Goal: Information Seeking & Learning: Check status

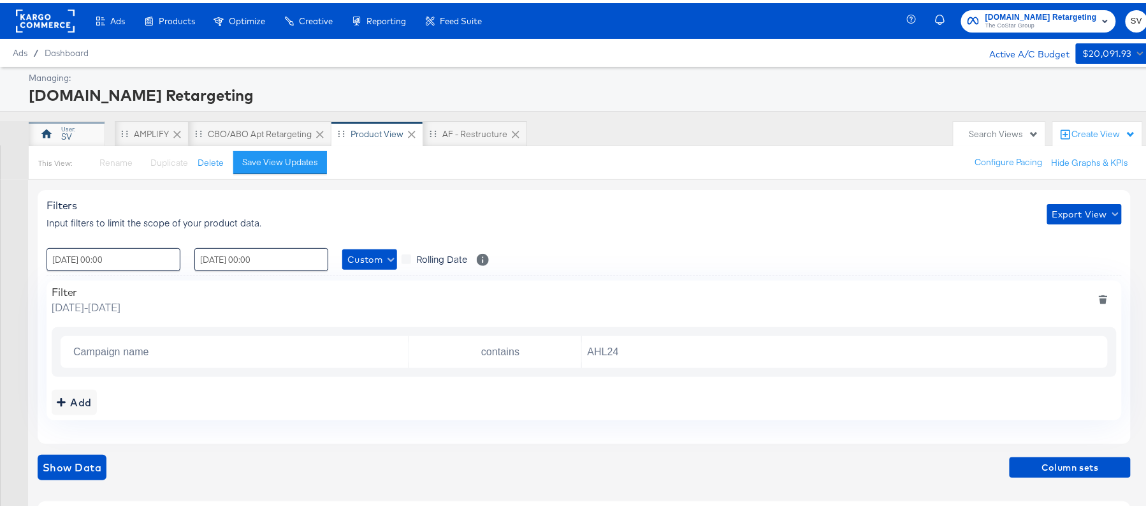
click at [88, 123] on div "SV" at bounding box center [67, 131] width 77 height 26
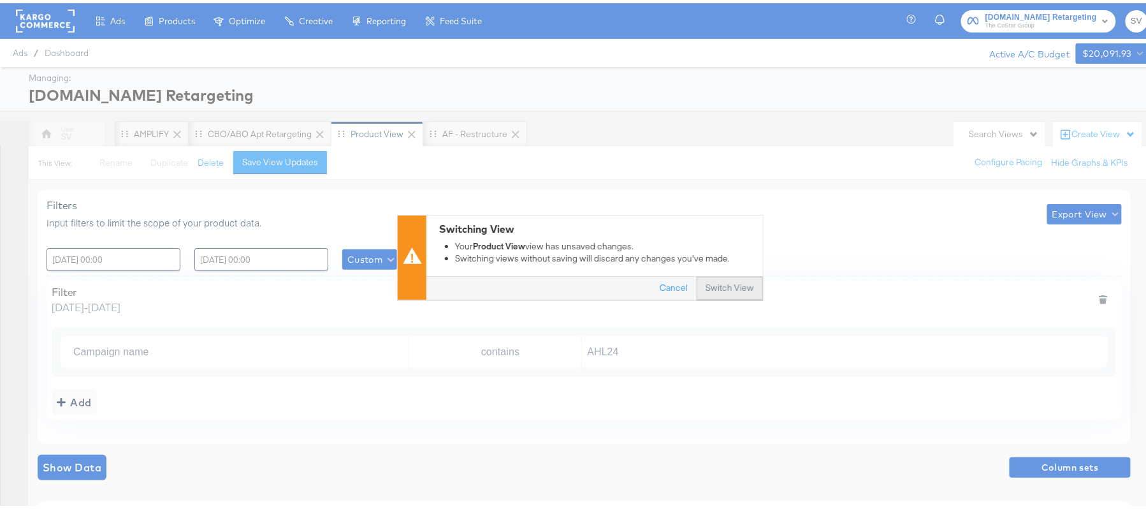
click at [699, 279] on button "Switch View" at bounding box center [730, 285] width 66 height 23
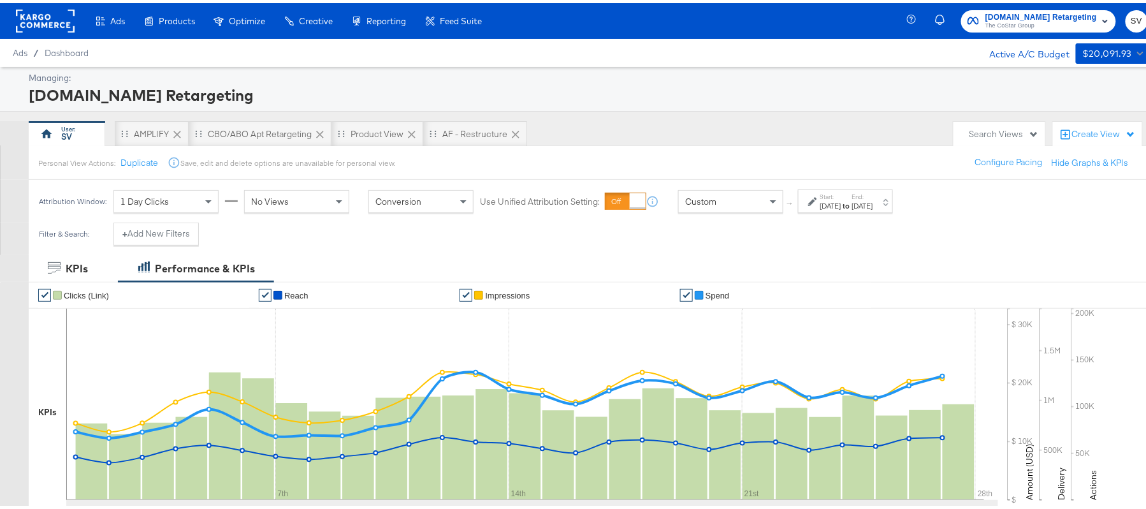
click at [852, 205] on strong "to" at bounding box center [847, 203] width 11 height 10
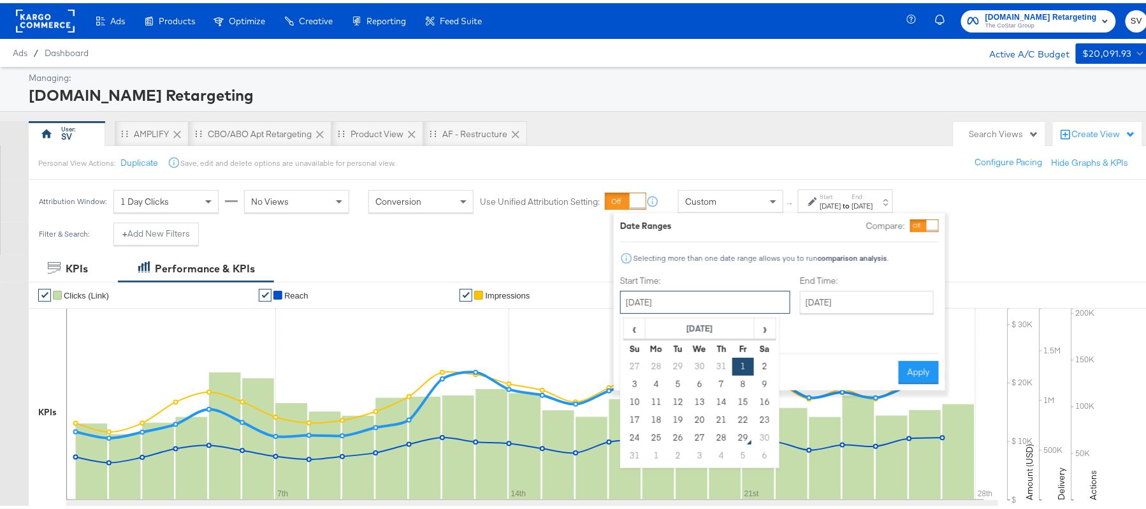
click at [691, 292] on input "[DATE]" at bounding box center [705, 299] width 170 height 23
click at [678, 395] on td "12" at bounding box center [679, 399] width 22 height 18
type input "[DATE]"
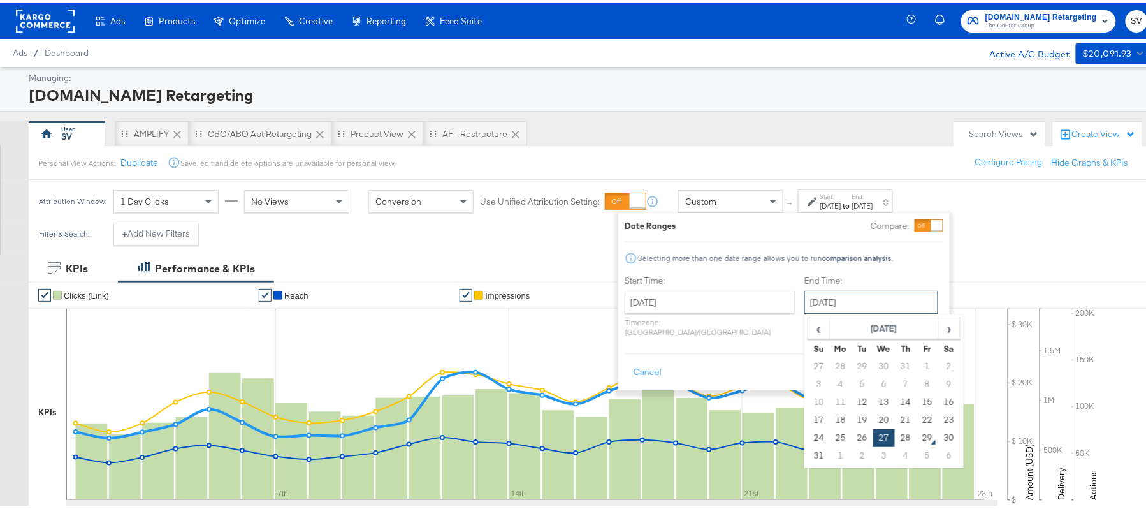
click at [855, 301] on input "[DATE]" at bounding box center [872, 299] width 134 height 23
click at [895, 435] on td "28" at bounding box center [906, 435] width 22 height 18
type input "[DATE]"
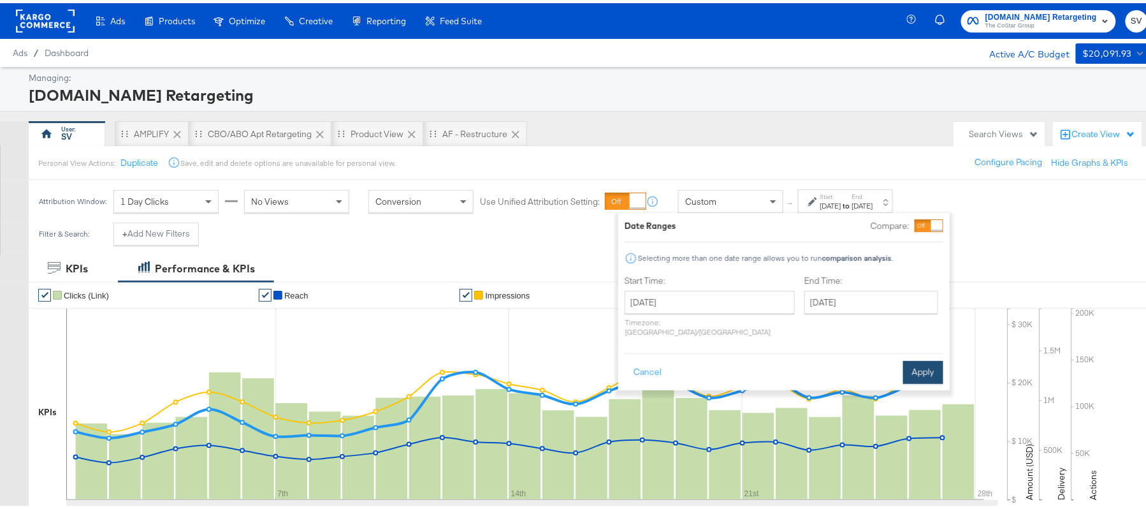
click at [934, 361] on button "Apply" at bounding box center [923, 369] width 40 height 23
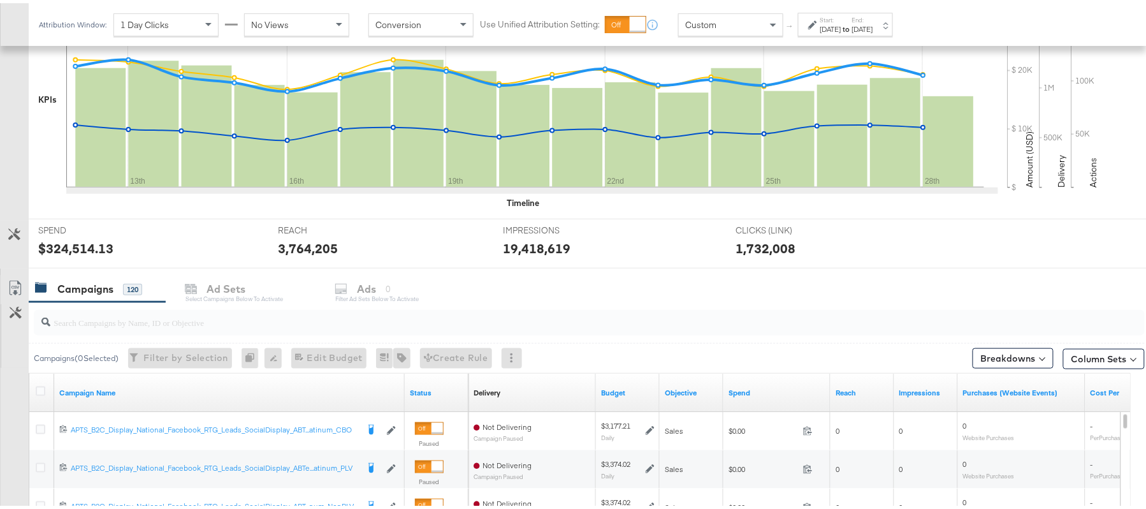
scroll to position [421, 0]
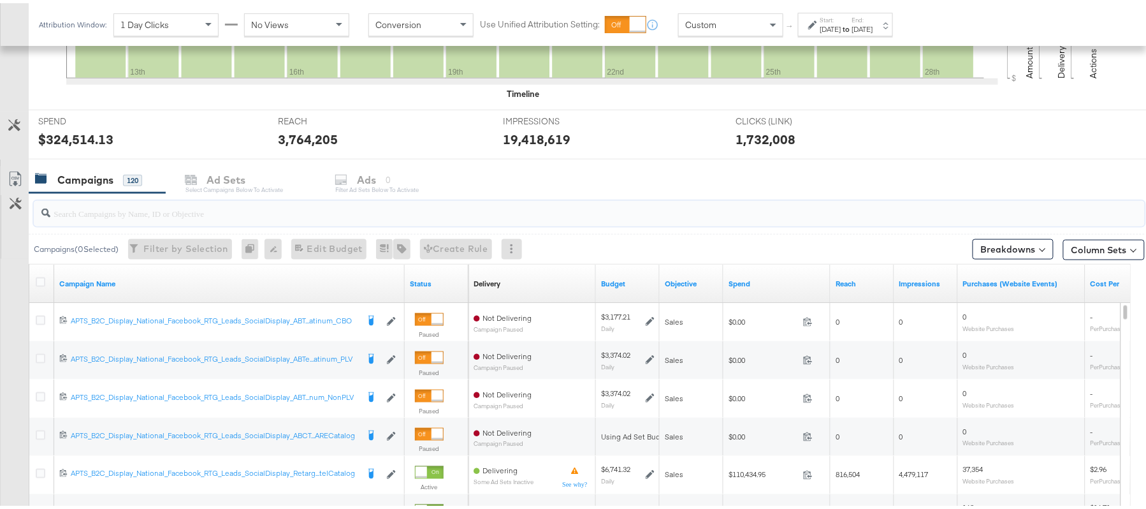
click at [184, 215] on input "search" at bounding box center [546, 205] width 993 height 25
paste input "APTS_B2C_Display_National_Facebook_RTG_Leads_SocialDisplay_Retargeting_Diamond_…"
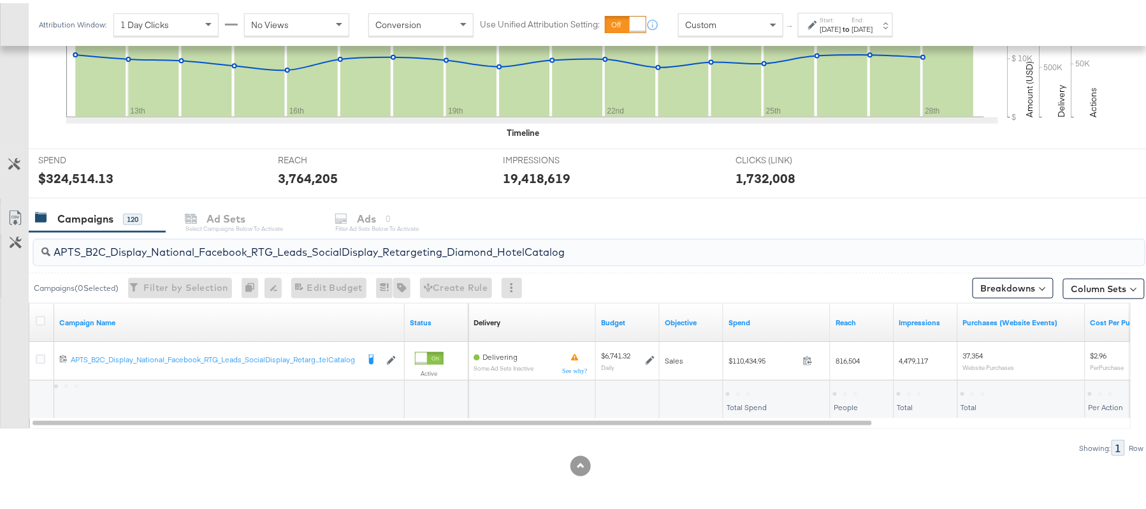
scroll to position [384, 0]
type input "APTS_B2C_Display_National_Facebook_RTG_Leads_SocialDisplay_Retargeting_Diamond_…"
click at [755, 384] on div "$110,435.21" at bounding box center [750, 390] width 48 height 12
copy div "110,435.21"
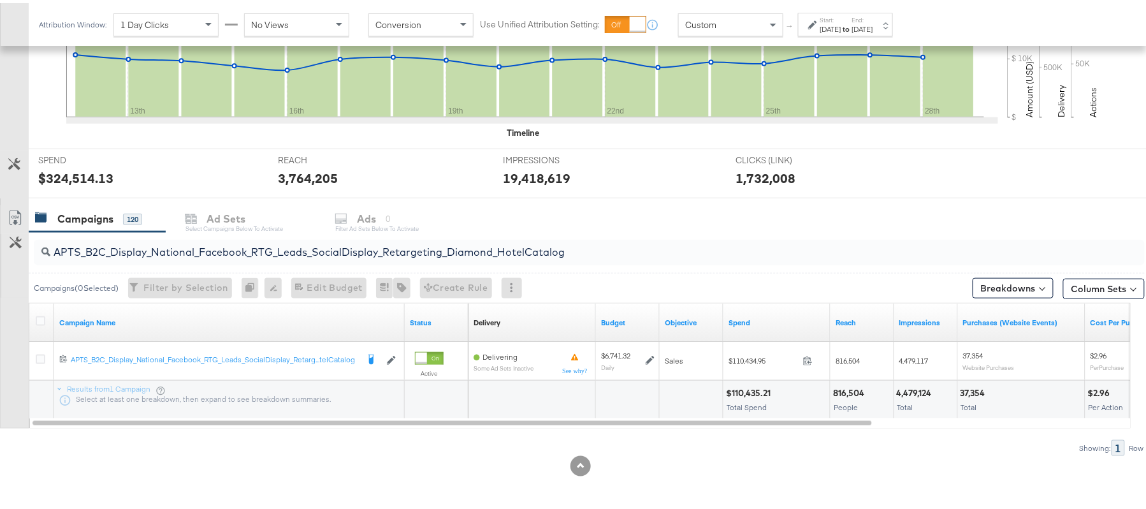
click at [873, 13] on label "End:" at bounding box center [862, 17] width 21 height 8
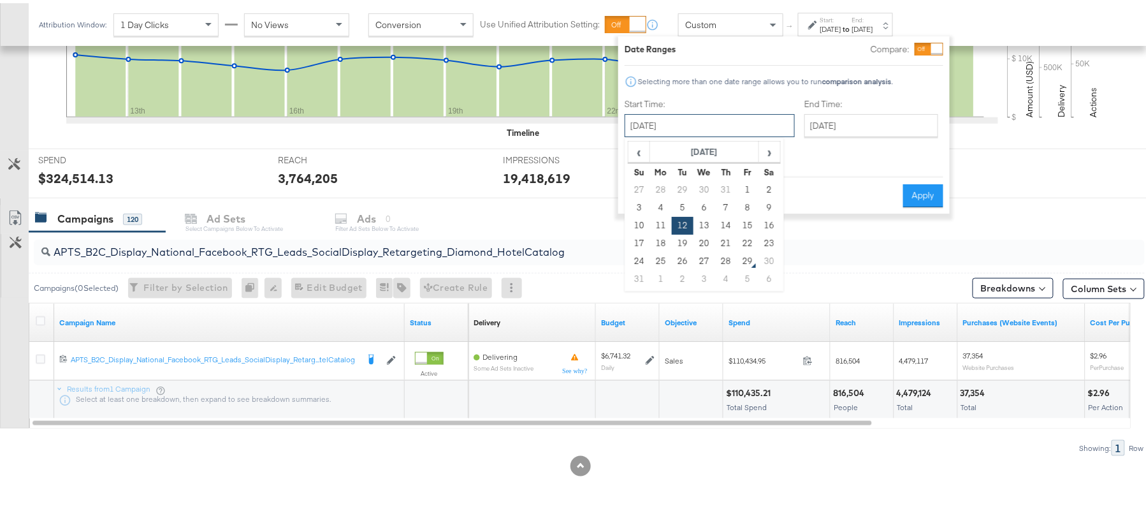
click at [736, 118] on input "[DATE]" at bounding box center [710, 122] width 170 height 23
click at [745, 184] on td "1" at bounding box center [748, 187] width 22 height 18
type input "[DATE]"
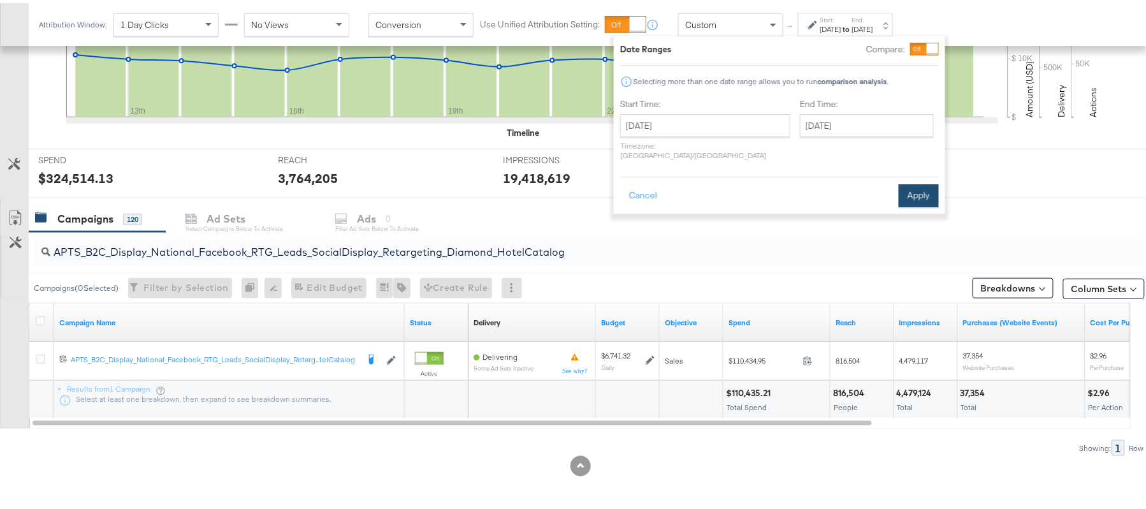
click at [914, 182] on button "Apply" at bounding box center [919, 192] width 40 height 23
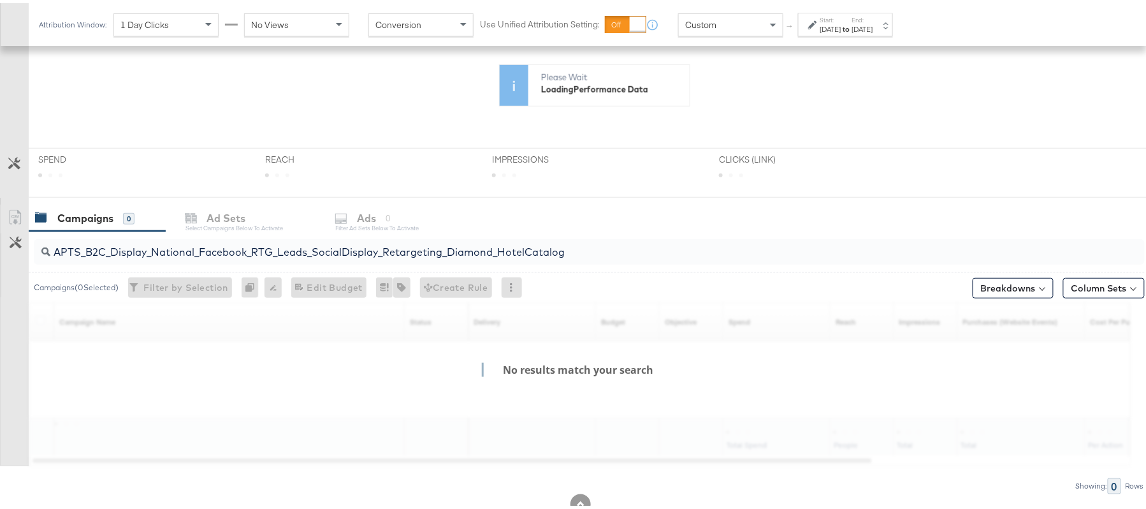
scroll to position [275, 0]
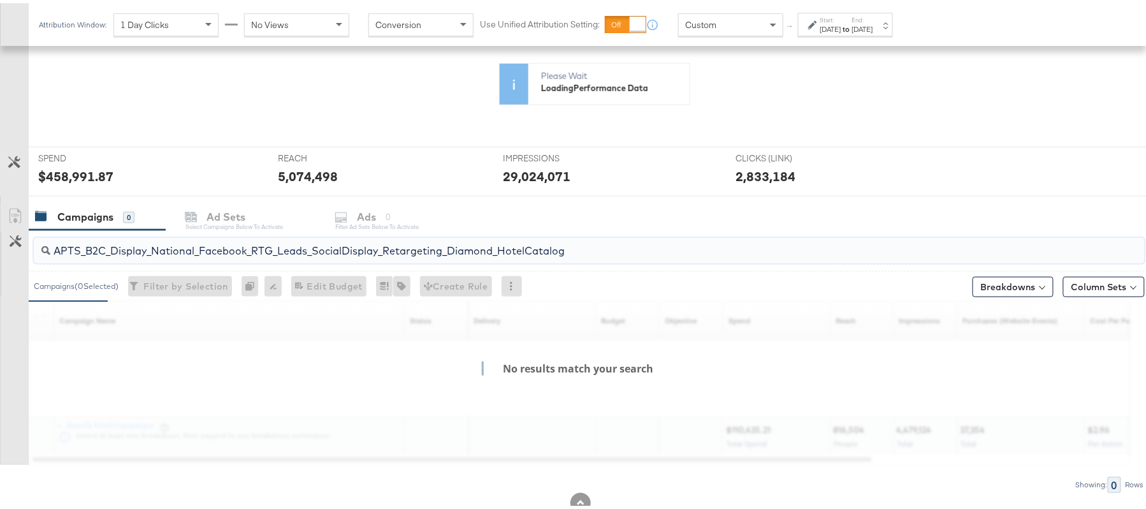
click at [453, 242] on input "APTS_B2C_Display_National_Facebook_RTG_Leads_SocialDisplay_Retargeting_Diamond_…" at bounding box center [546, 242] width 993 height 25
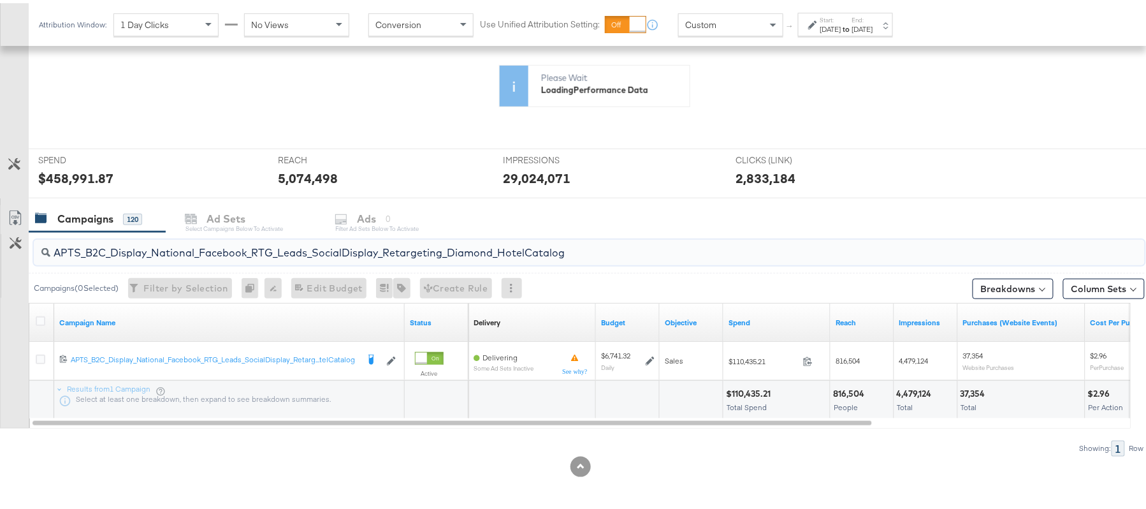
paste input "alwayson_Retargeting_DARE24_DiamondPlatinum"
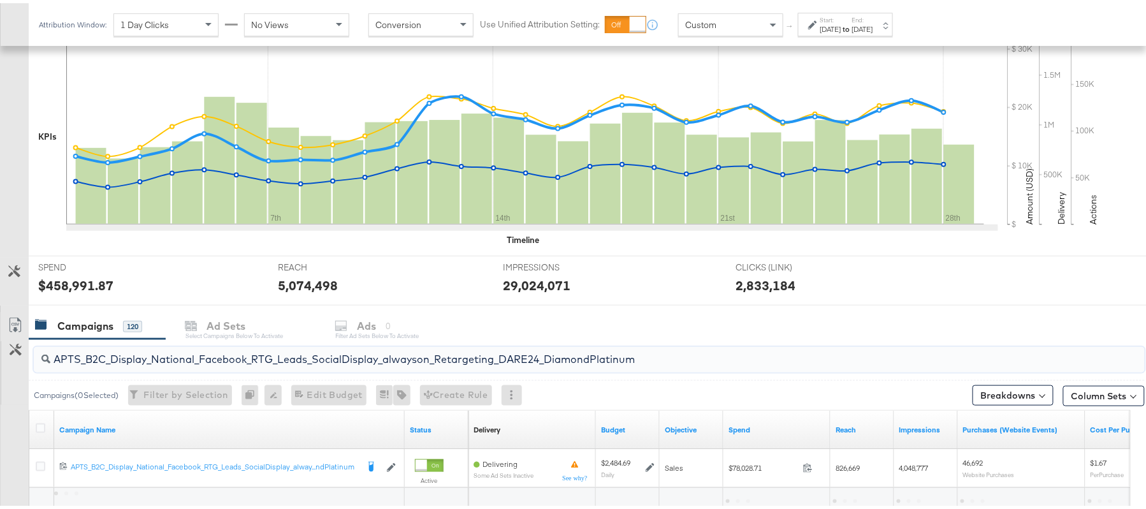
scroll to position [384, 0]
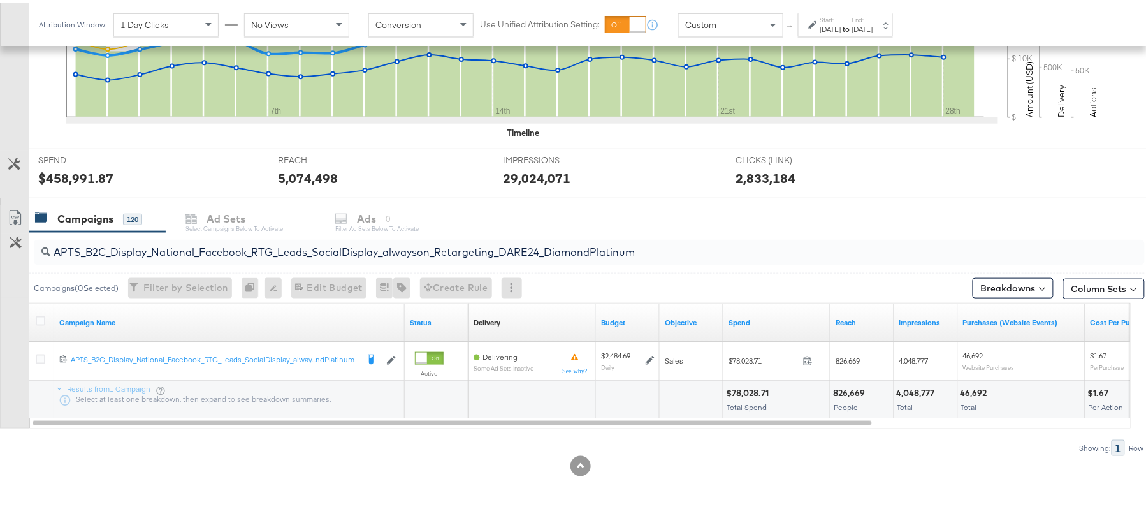
click at [749, 386] on div "$78,028.71" at bounding box center [749, 390] width 47 height 12
copy div "78,028.71"
click at [230, 258] on div "APTS_B2C_Display_National_Facebook_RTG_Leads_SocialDisplay_alwayson_Retargeting…" at bounding box center [589, 250] width 1111 height 26
paste input "FR_B2C_Display_National_Facebook_RTG_Leads_SocialDisplay_alwayson_Retargeting_FR"
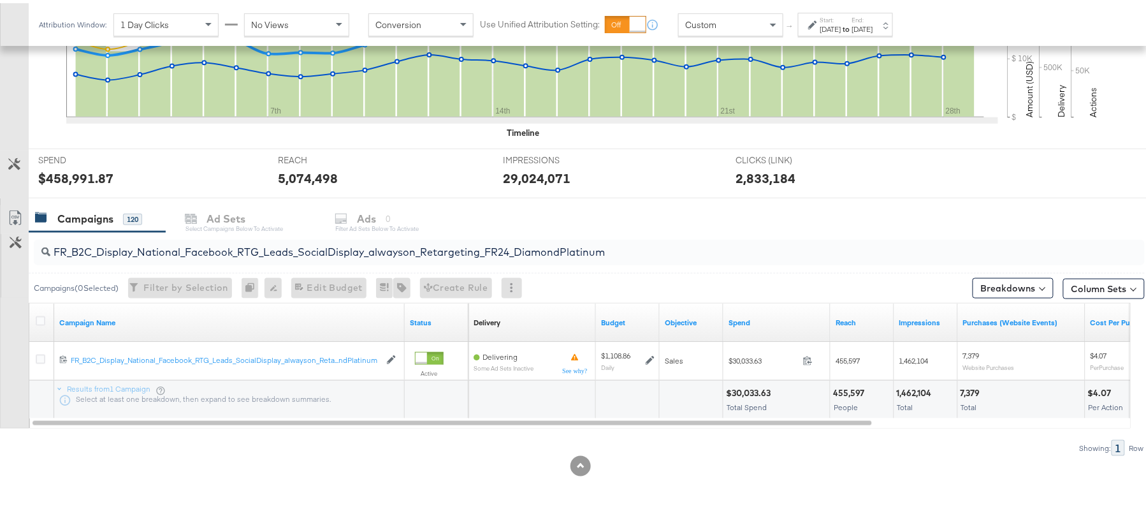
click at [745, 386] on div "$30,033.63" at bounding box center [750, 390] width 48 height 12
copy div "30,033.63"
click at [217, 237] on input "FR_B2C_Display_National_Facebook_RTG_Leads_SocialDisplay_alwayson_Retargeting_F…" at bounding box center [546, 243] width 993 height 25
paste input "AF_B2C_Display_National_Facebook_RTG_Leads_SocialDisplay_alwayson_Retargeting_AF"
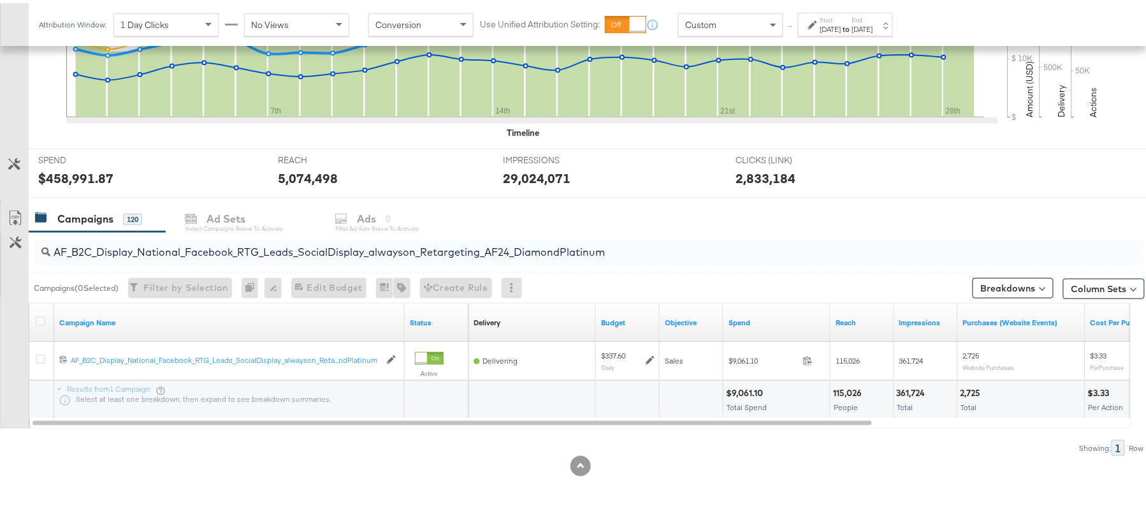
click at [745, 386] on div "$9,061.10" at bounding box center [746, 390] width 41 height 12
copy div "9,061.10"
click at [185, 242] on input "AF_B2C_Display_National_Facebook_RTG_Leads_SocialDisplay_alwayson_Retargeting_A…" at bounding box center [546, 243] width 993 height 25
paste input "HL_B2C_Display_National_Facebook_RTG_Leads_SocialDisplay_alwayson_Retargeting_A…"
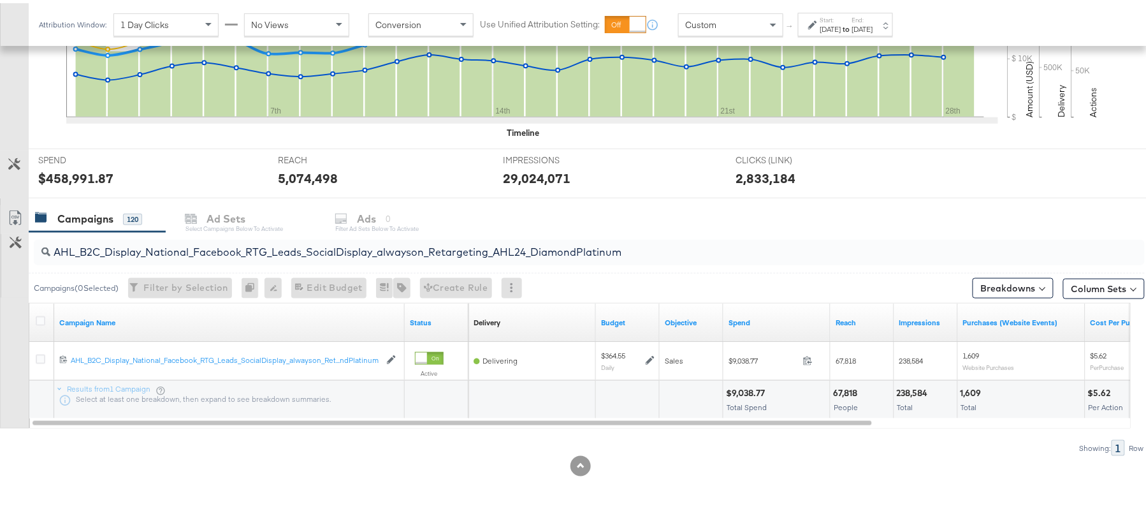
click at [746, 389] on div "$9,038.77" at bounding box center [747, 390] width 43 height 12
copy div "9,038.77"
click at [158, 248] on input "AHL_B2C_Display_National_Facebook_RTG_Leads_SocialDisplay_alwayson_Retargeting_…" at bounding box center [546, 243] width 993 height 25
paste input "PTS_B2C_Display_National_Facebook_PRO_Traffic_SocialDisplay_alwayson_ASC_DARE24…"
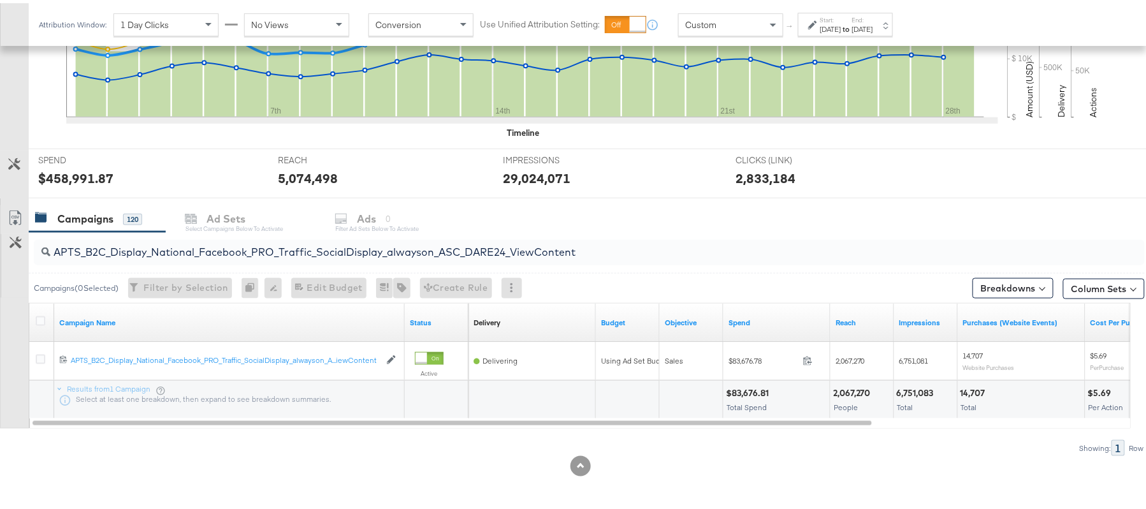
click at [740, 393] on div "$83,676.81" at bounding box center [749, 390] width 47 height 12
copy div "83,676.81"
click at [184, 252] on input "APTS_B2C_Display_National_Facebook_PRO_Traffic_SocialDisplay_alwayson_ASC_DARE2…" at bounding box center [546, 243] width 993 height 25
paste input "Leads_SocialDisplay_alwayson_ASC_DARE24_Purchase"
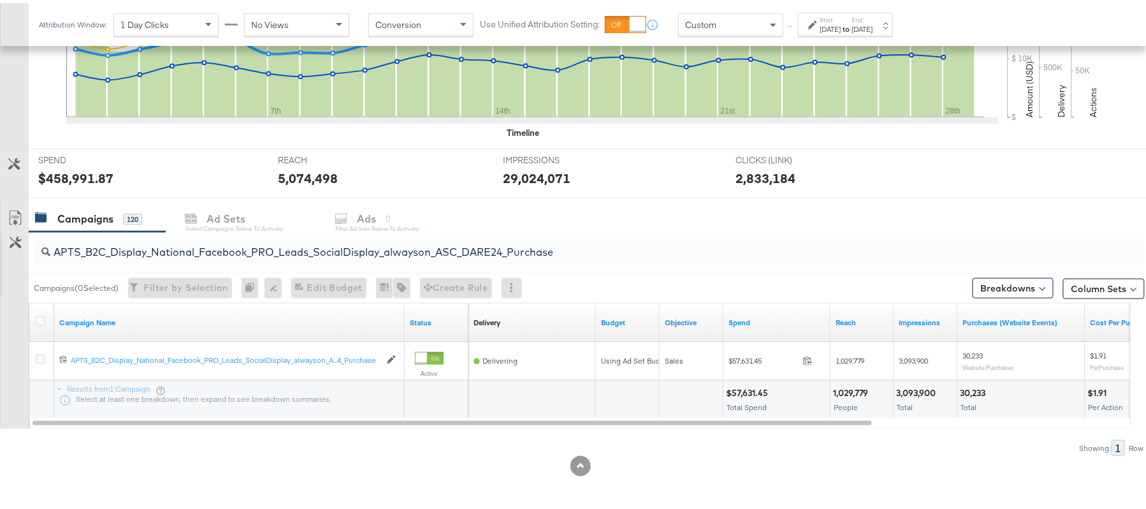
click at [756, 389] on div "$57,631.45" at bounding box center [749, 390] width 46 height 12
copy div "57,631.45"
click at [179, 237] on input "APTS_B2C_Display_National_Facebook_PRO_Leads_SocialDisplay_alwayson_ASC_DARE24_…" at bounding box center [546, 243] width 993 height 25
paste input "F_B2C_Display_National_Facebook_PRO_Traffic_SocialDisplay_alwayson_ASC_AF24_Vie…"
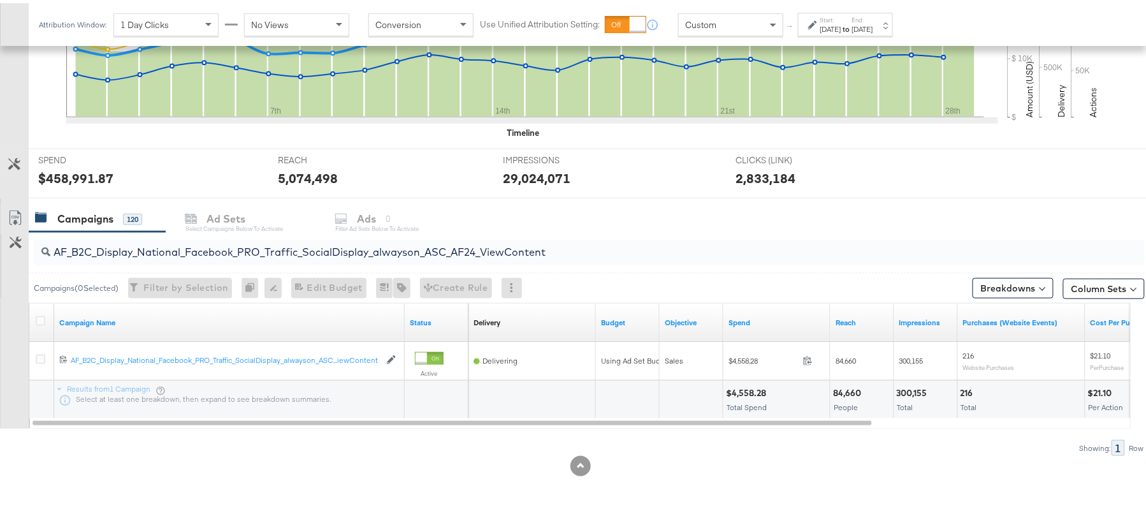
click at [756, 391] on div "$4,558.28" at bounding box center [748, 390] width 44 height 12
copy div "4,558.28"
click at [187, 240] on input "AF_B2C_Display_National_Facebook_PRO_Traffic_SocialDisplay_alwayson_ASC_AF24_Vi…" at bounding box center [546, 243] width 993 height 25
paste input "FR_B2C_Display_National_Facebook_PRO_Traffic_SocialDisplay_alwayson_ASC_FR"
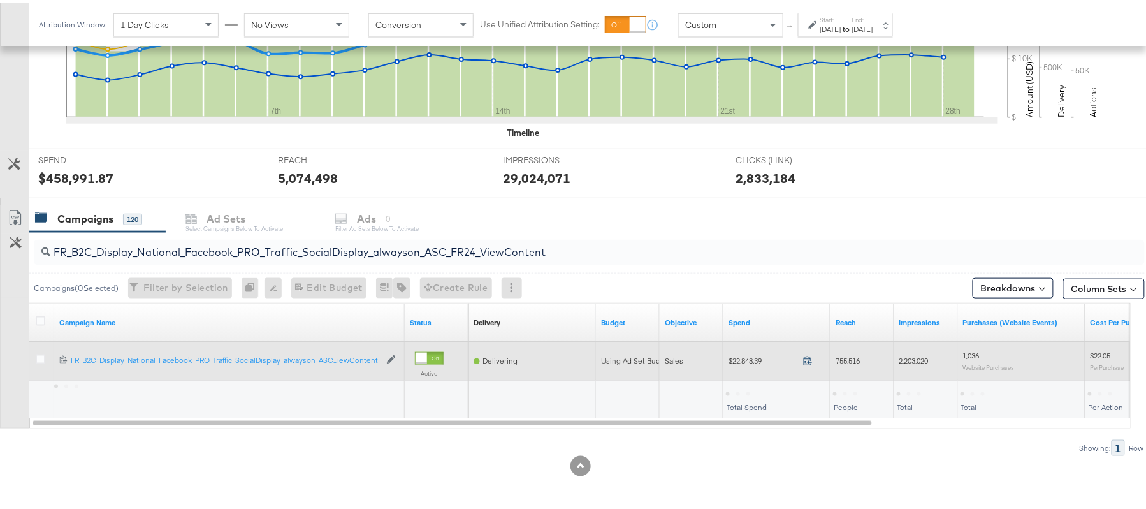
click at [808, 358] on icon at bounding box center [808, 358] width 10 height 10
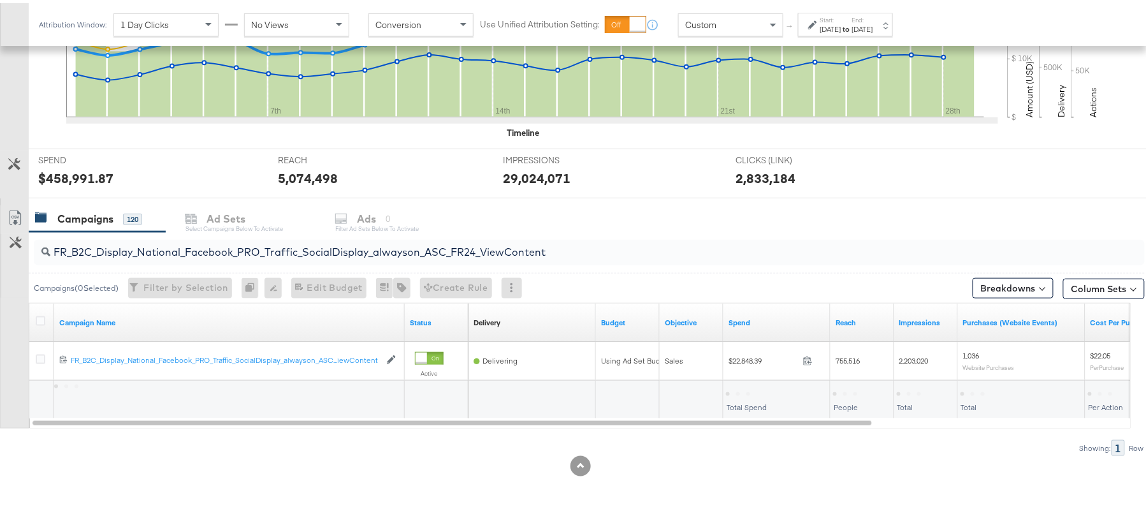
click at [223, 259] on div "FR_B2C_Display_National_Facebook_PRO_Traffic_SocialDisplay_alwayson_ASC_FR24_Vi…" at bounding box center [589, 250] width 1111 height 26
paste input "AHL_B2C_Display_National_Facebook_PRO_Traffic_SocialDisplay_alwayson_ASC_AHL"
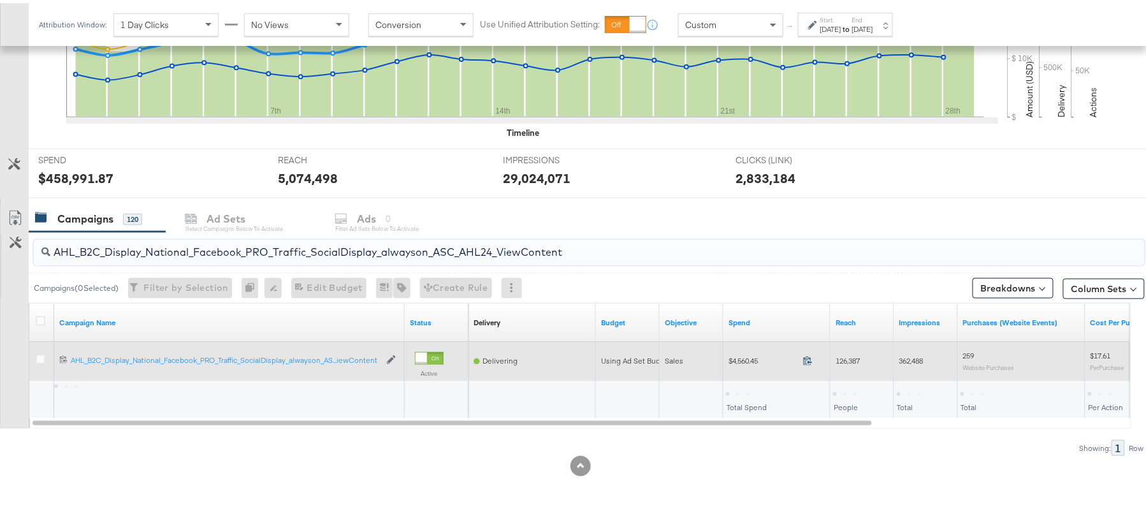
type input "AHL_B2C_Display_National_Facebook_PRO_Traffic_SocialDisplay_alwayson_ASC_AHL24_…"
click at [812, 358] on icon at bounding box center [808, 358] width 10 height 10
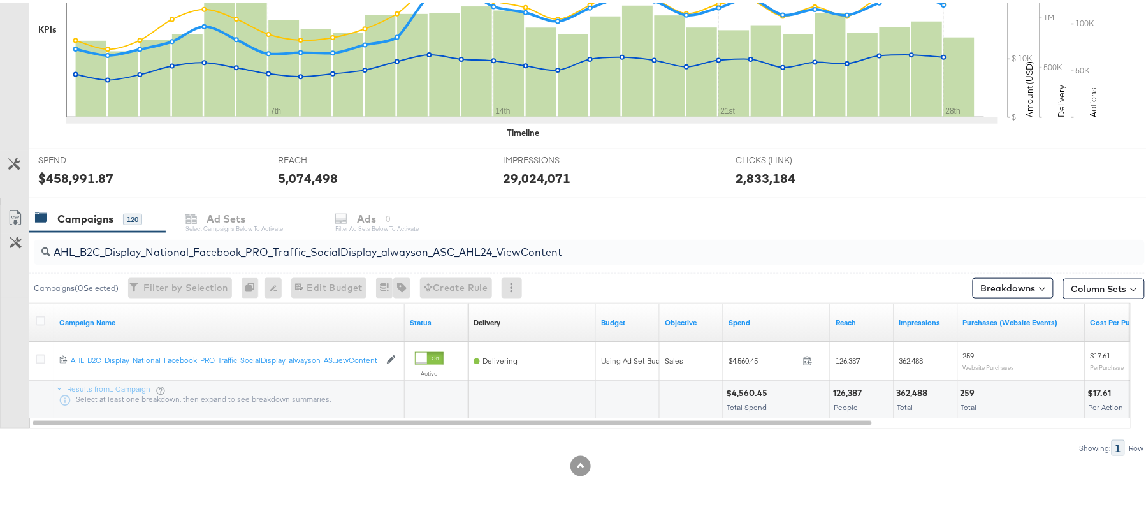
scroll to position [0, 0]
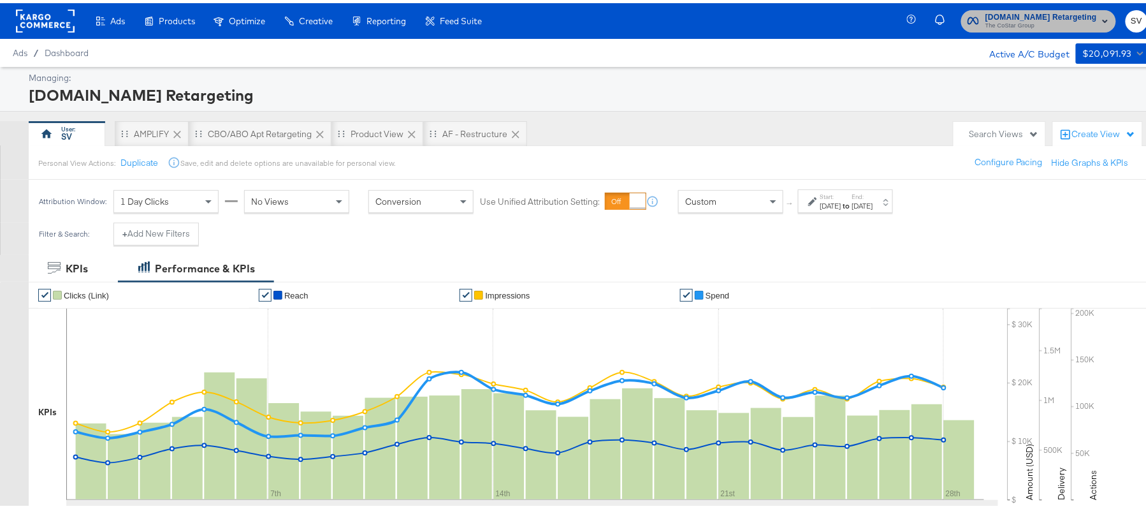
click at [1076, 11] on span "[DOMAIN_NAME] Retargeting" at bounding box center [1042, 14] width 112 height 13
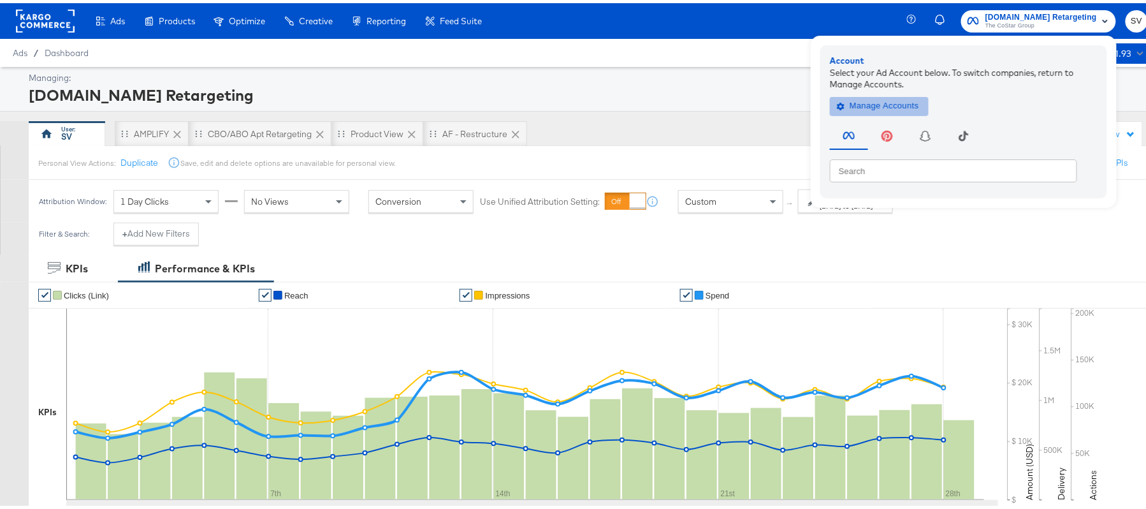
click at [877, 111] on button "Manage Accounts" at bounding box center [879, 102] width 99 height 19
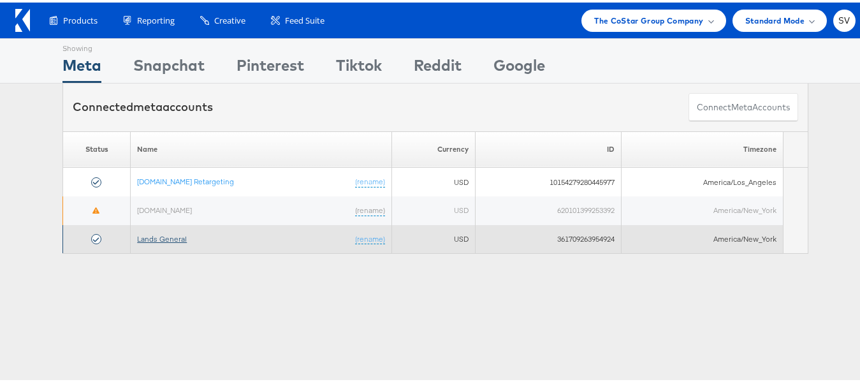
click at [163, 239] on link "Lands General" at bounding box center [162, 236] width 50 height 10
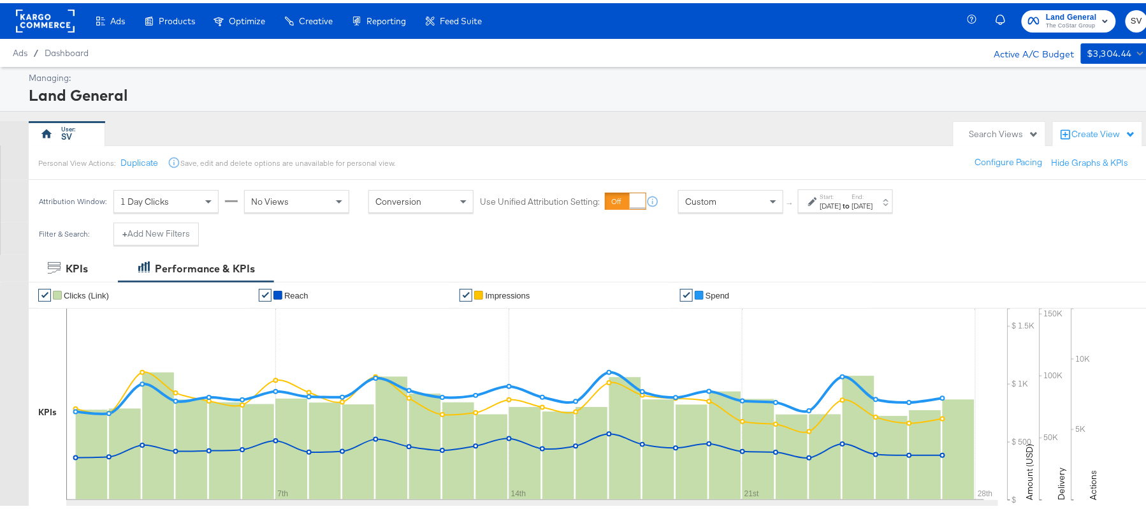
click at [852, 200] on strong "to" at bounding box center [847, 203] width 11 height 10
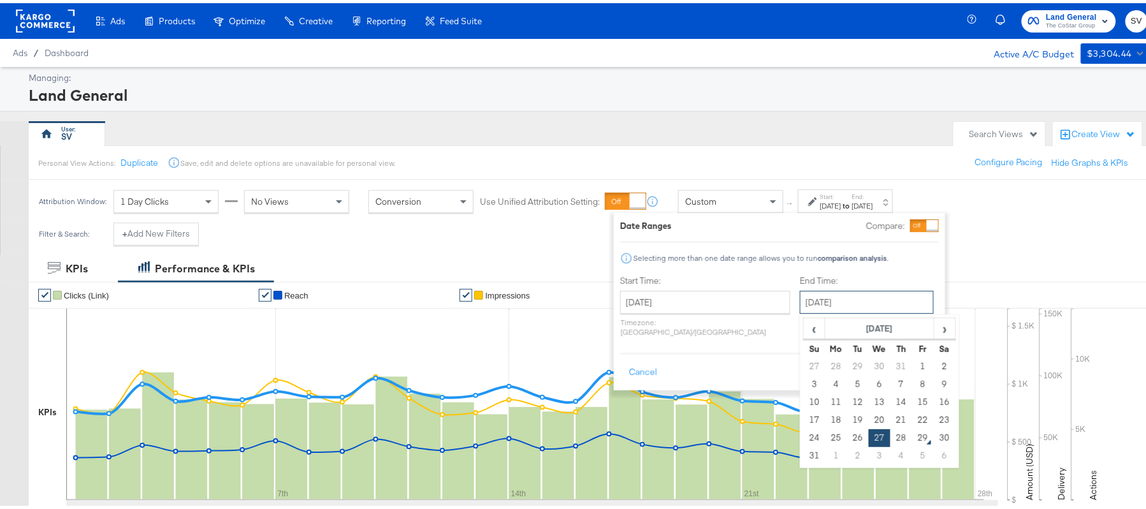
click at [827, 302] on input "[DATE]" at bounding box center [867, 299] width 134 height 23
click at [891, 432] on td "28" at bounding box center [902, 435] width 22 height 18
type input "[DATE]"
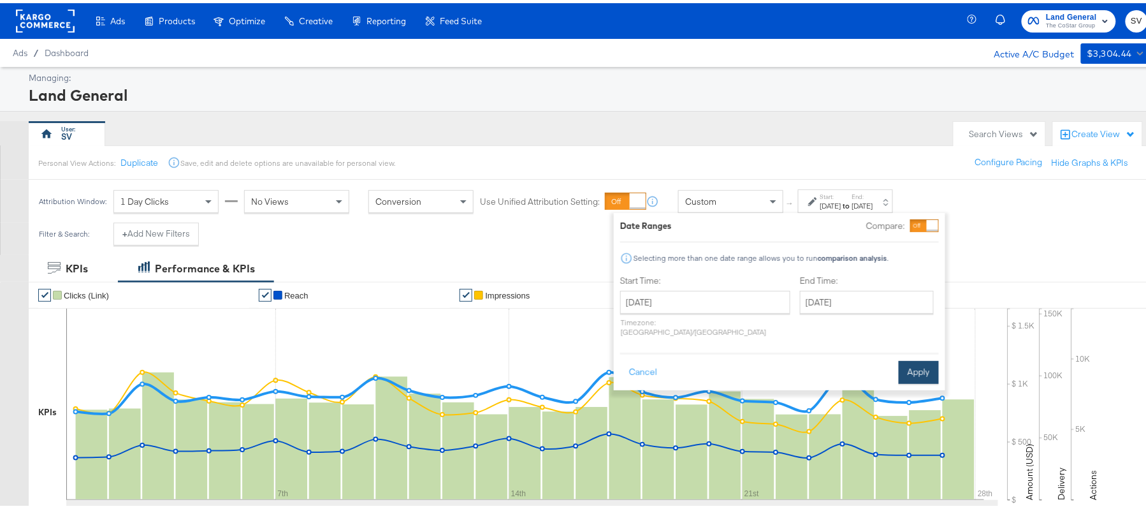
click at [921, 358] on button "Apply" at bounding box center [919, 369] width 40 height 23
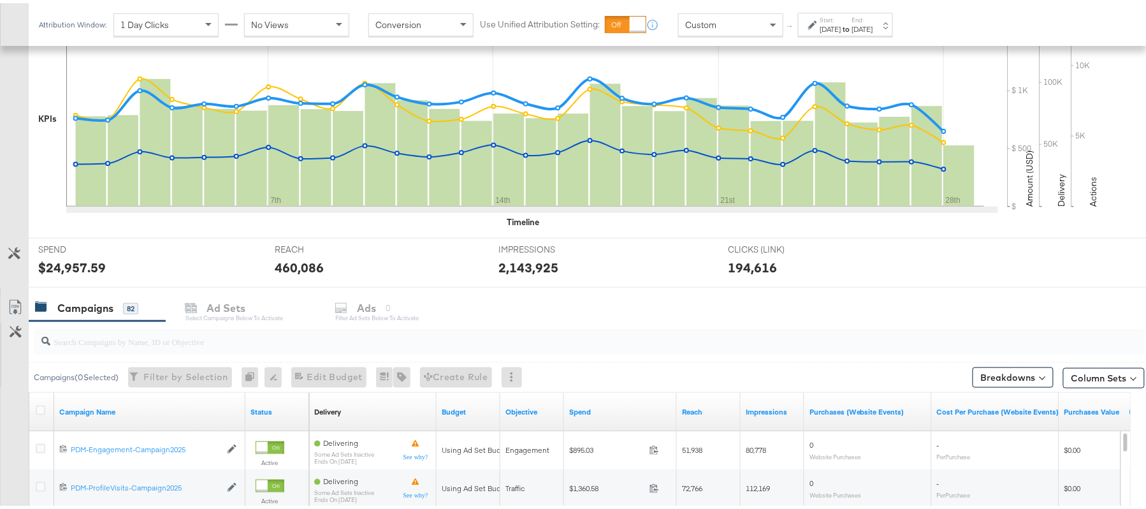
scroll to position [402, 0]
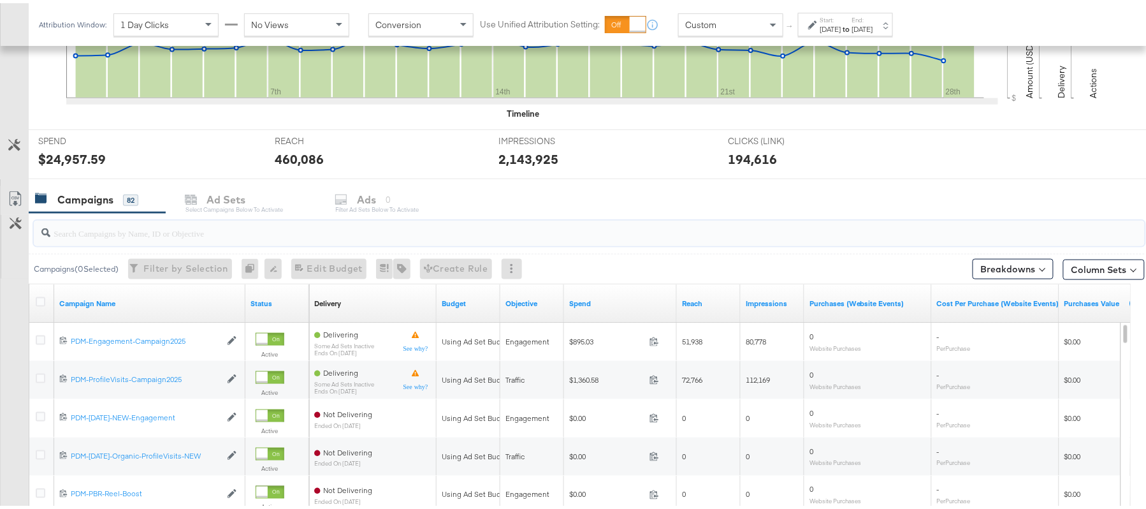
click at [166, 230] on input "search" at bounding box center [546, 224] width 993 height 25
paste input "B2C_LAND_KC_RT_Sig_24"
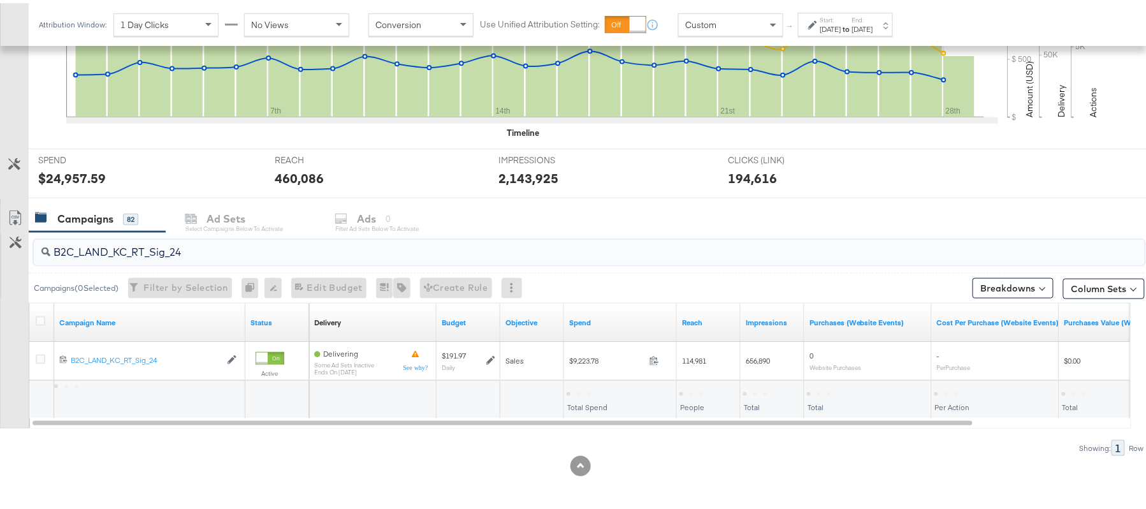
scroll to position [384, 0]
click at [592, 391] on div "$9,223.78" at bounding box center [587, 390] width 41 height 12
copy div "9,223.78"
click at [157, 244] on input "B2C_LAND_KC_RT_Sig_24" at bounding box center [546, 243] width 993 height 25
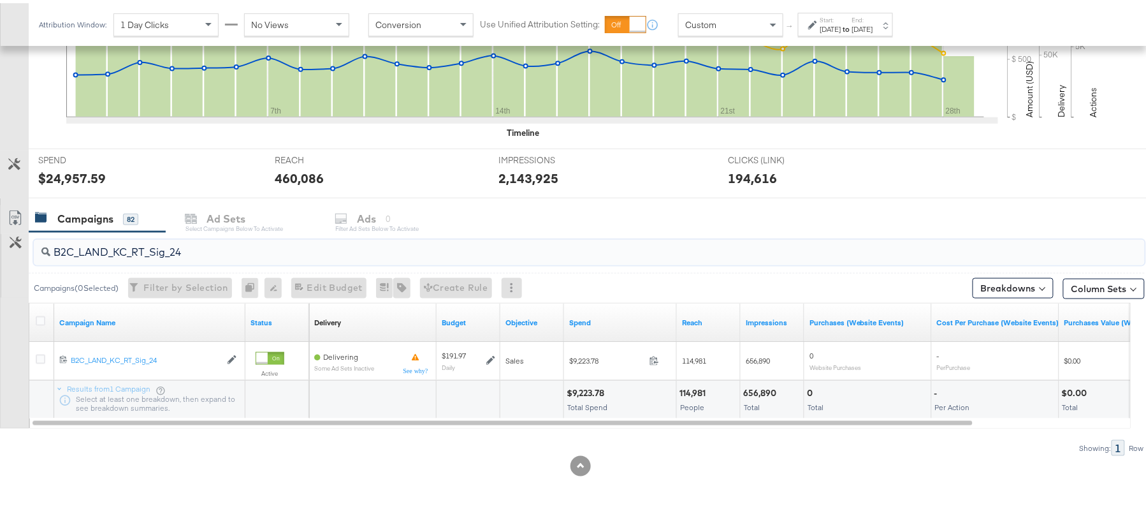
paste input "B_Ecommerce_KC_Retargeting_LW&LOA_Traffic"
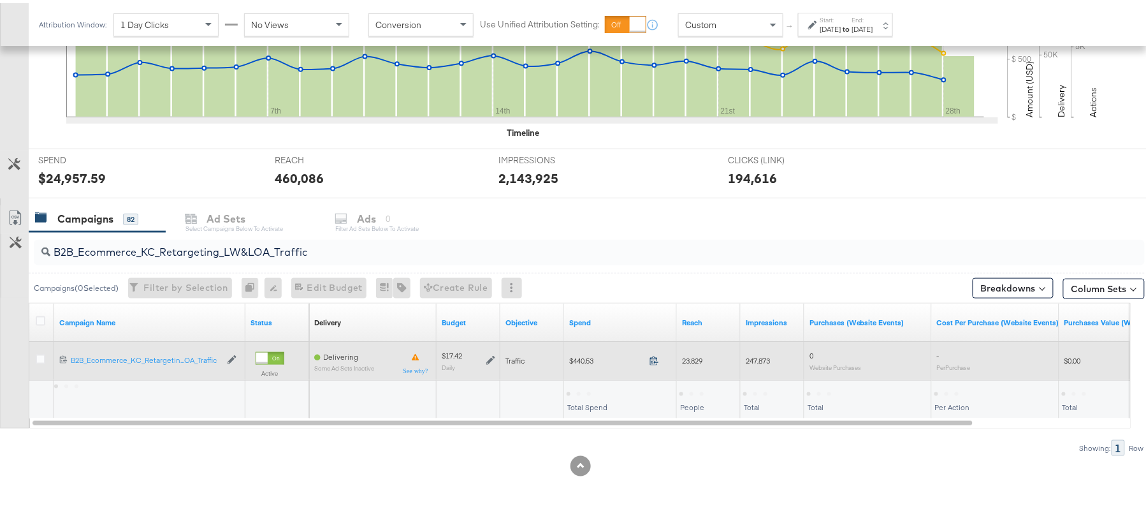
click at [651, 354] on icon at bounding box center [655, 358] width 10 height 10
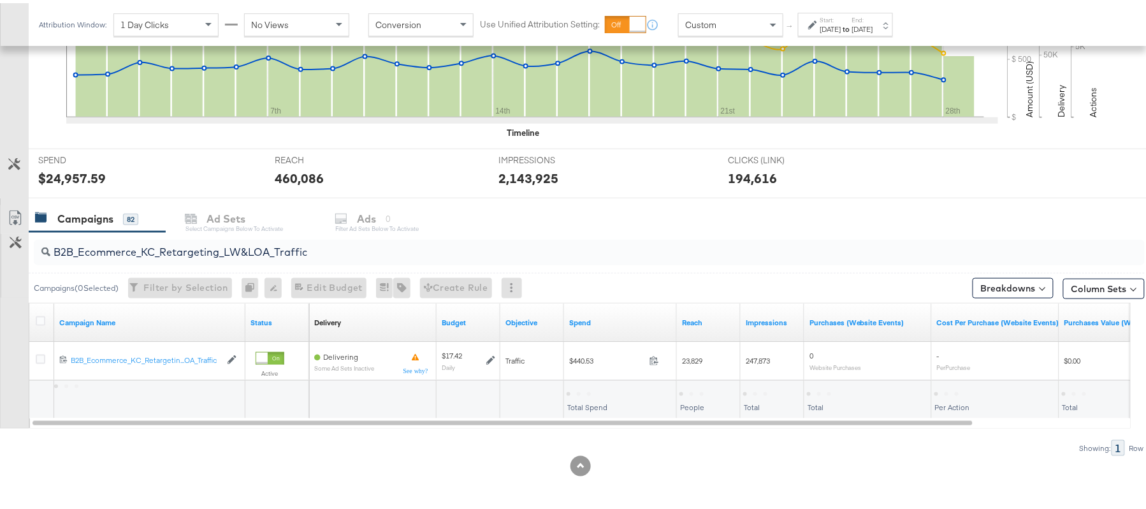
click at [196, 238] on input "B2B_Ecommerce_KC_Retargeting_LW&LOA_Traffic" at bounding box center [546, 243] width 993 height 25
paste input "KC_Retargeting_Prospects & Clients_Conversions"
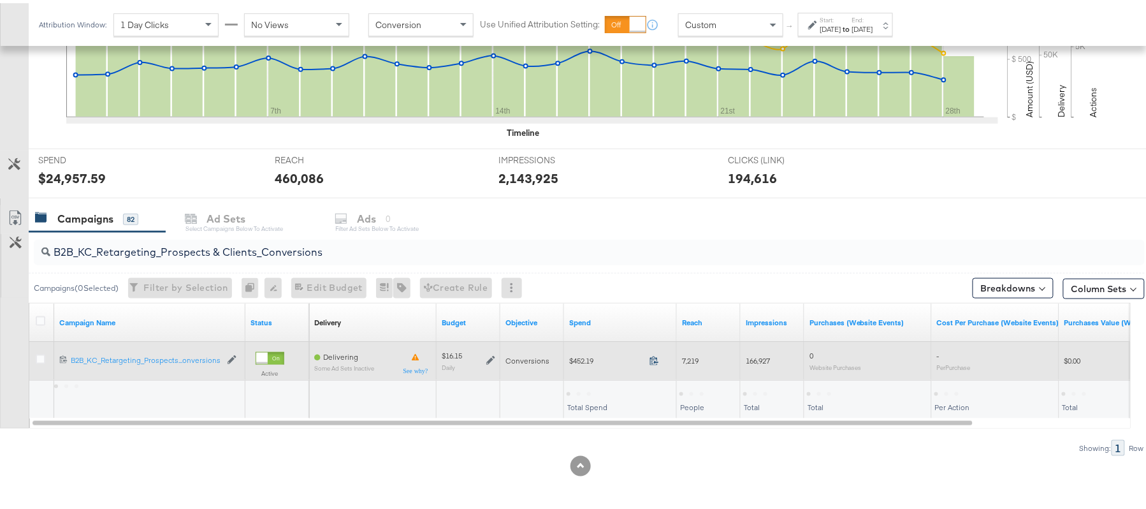
click at [655, 360] on icon at bounding box center [654, 357] width 8 height 9
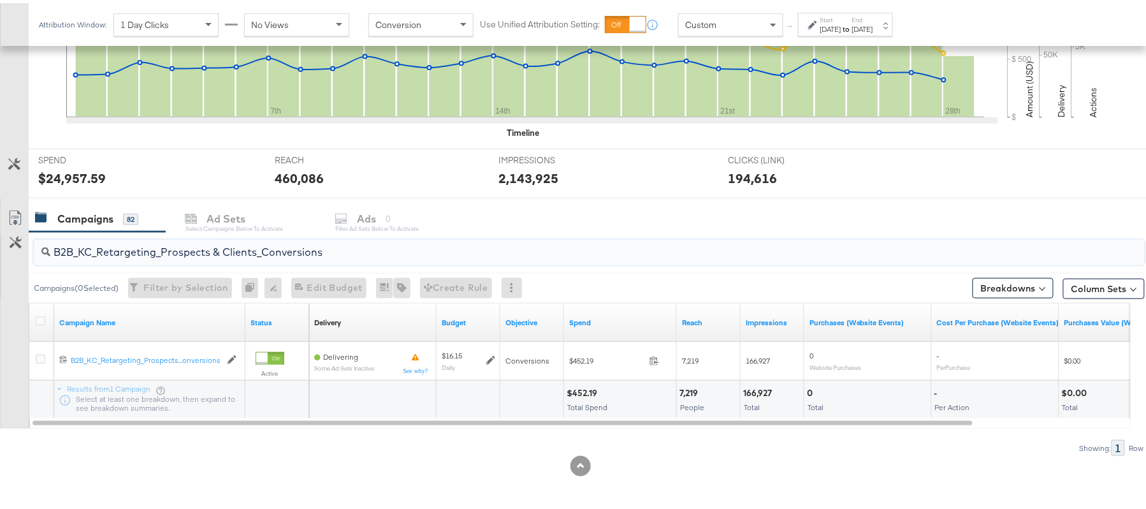
click at [200, 238] on input "B2B_KC_Retargeting_Prospects & Clients_Conversions" at bounding box center [546, 243] width 993 height 25
paste input "C_LAND_KC_Pros_Sig"
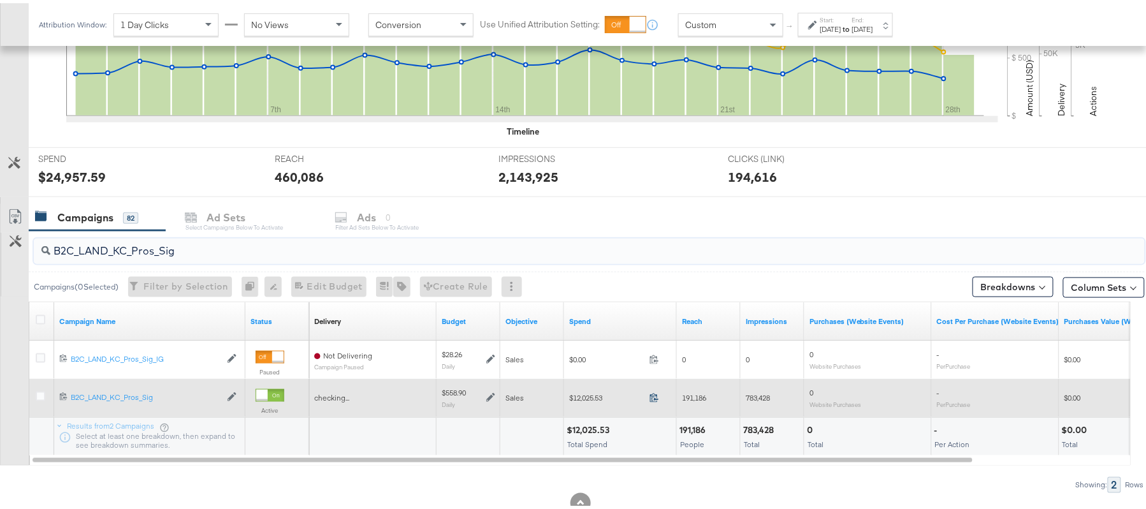
type input "B2C_LAND_KC_Pros_Sig"
click at [653, 394] on icon at bounding box center [655, 395] width 10 height 10
